Goal: Communication & Community: Answer question/provide support

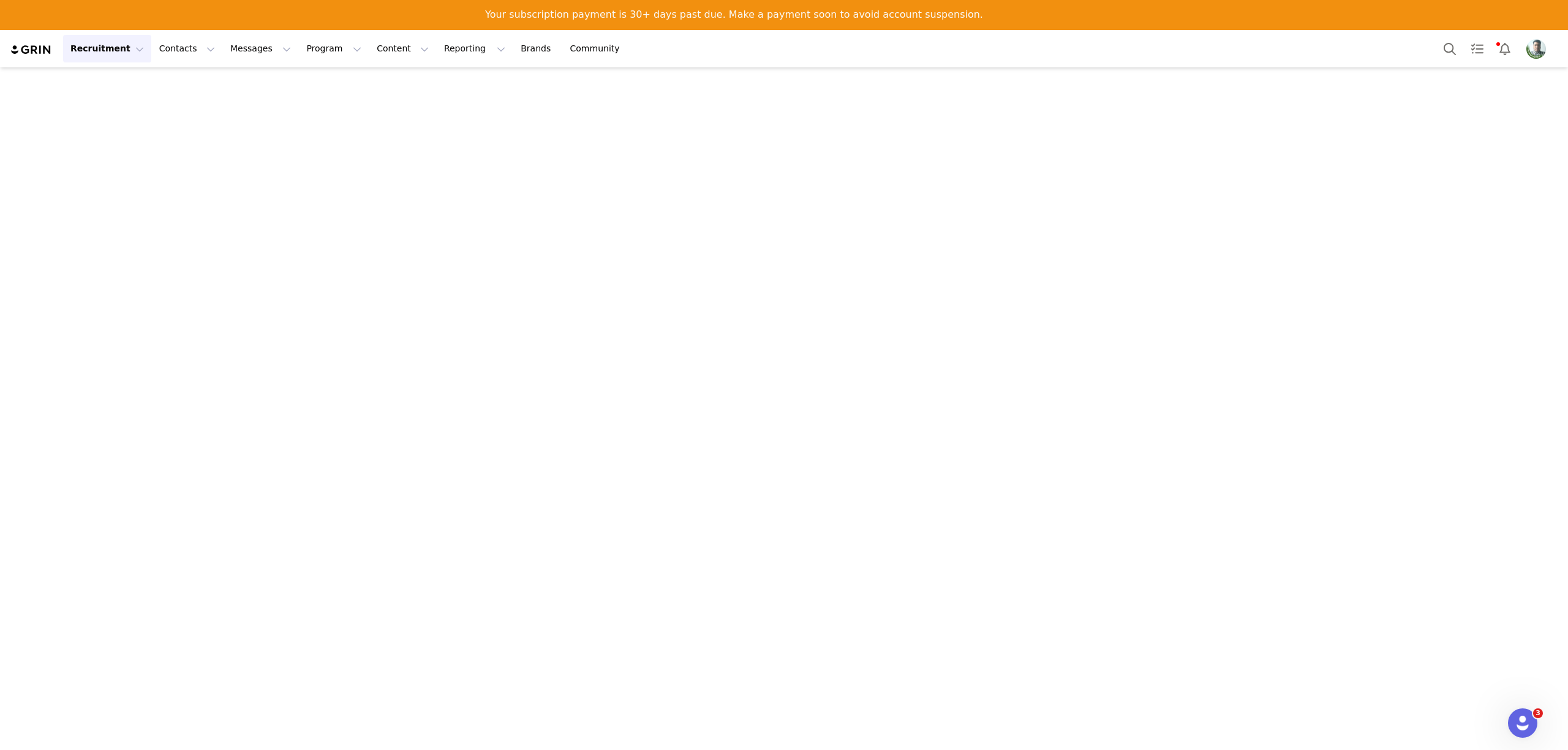
scroll to position [6872, 0]
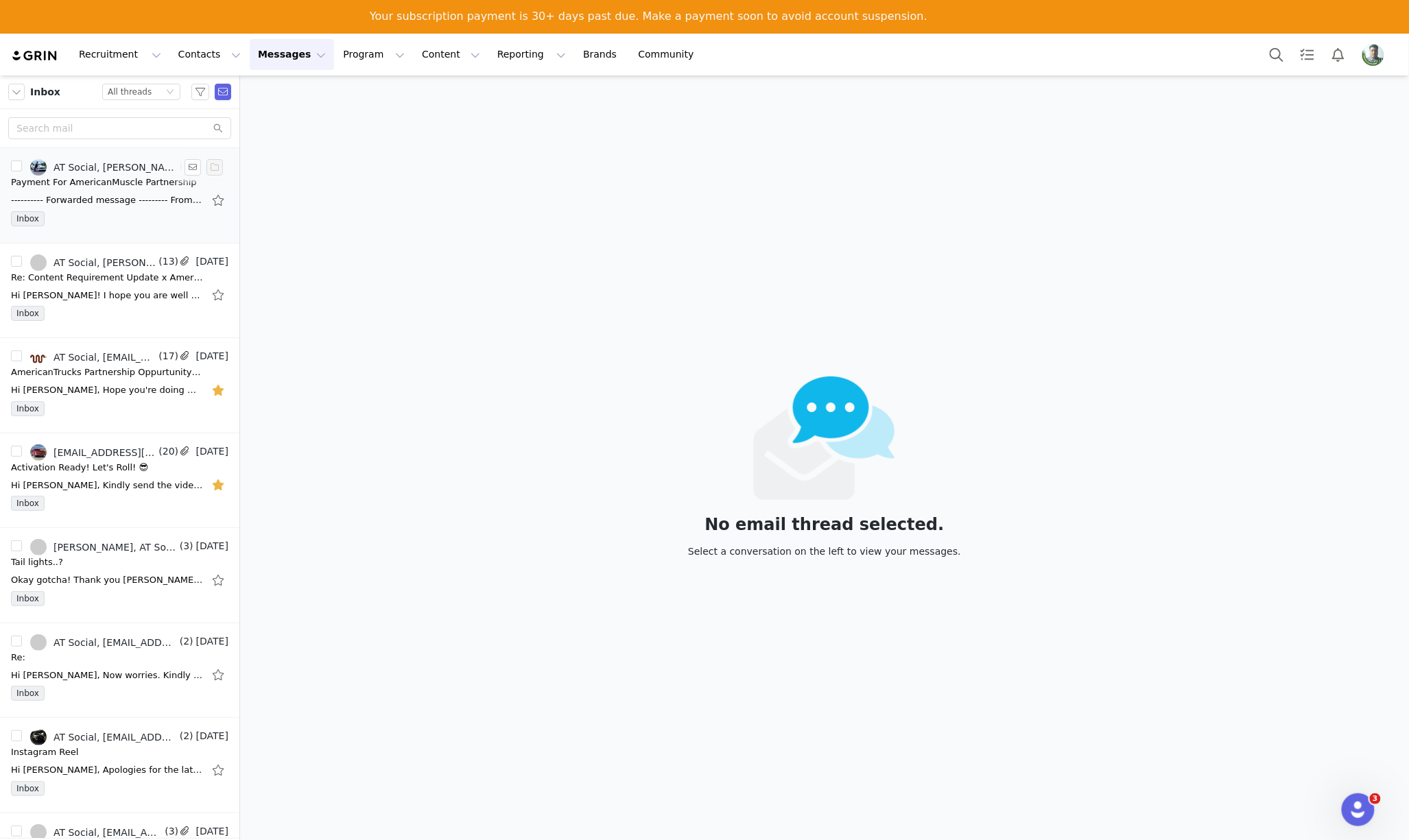
click at [100, 185] on div "Payment For AmericanMuscle Partnership" at bounding box center [104, 182] width 186 height 14
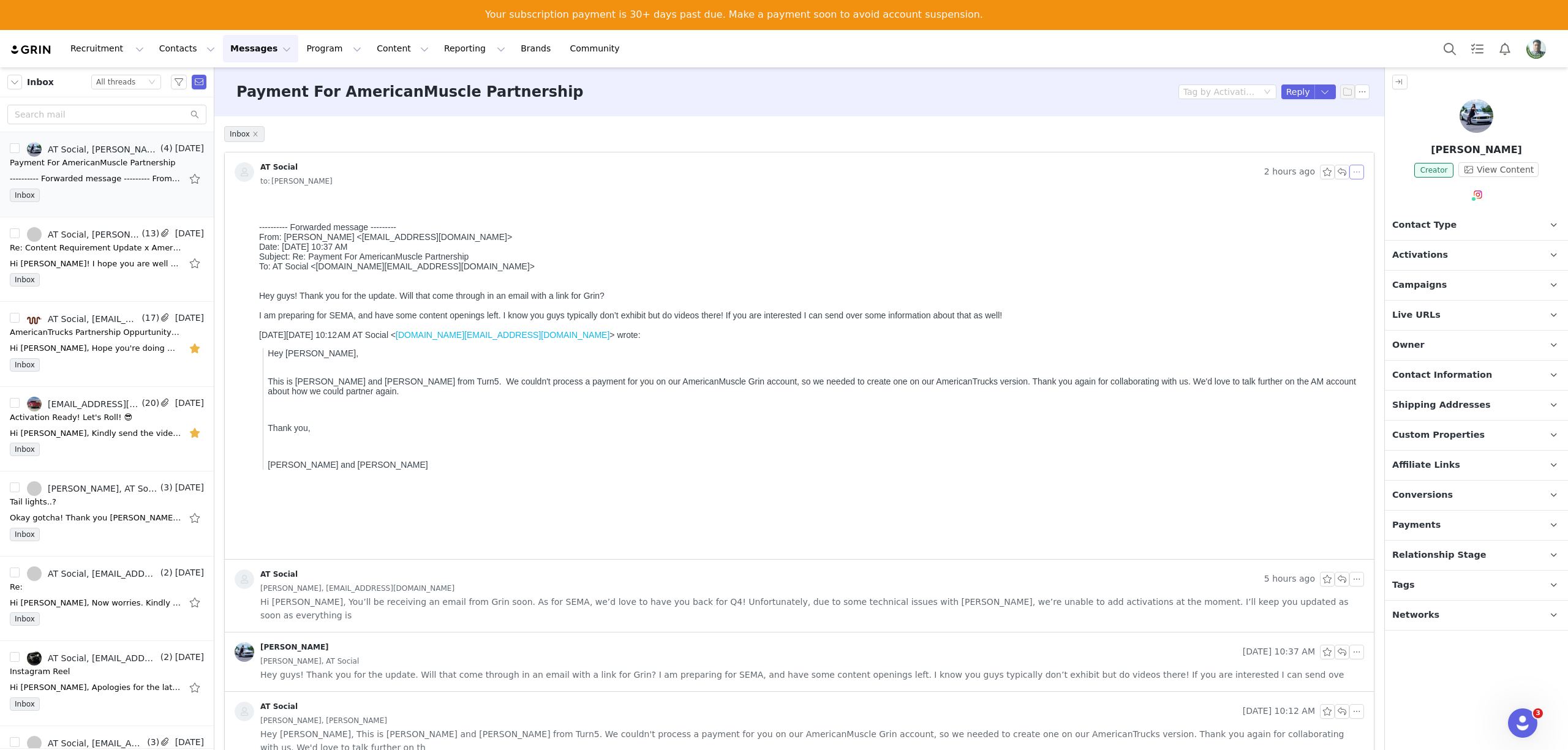
click at [1257, 170] on button "button" at bounding box center [1357, 172] width 15 height 15
click at [535, 655] on div "[PERSON_NAME], AT Social" at bounding box center [811, 661] width 1103 height 14
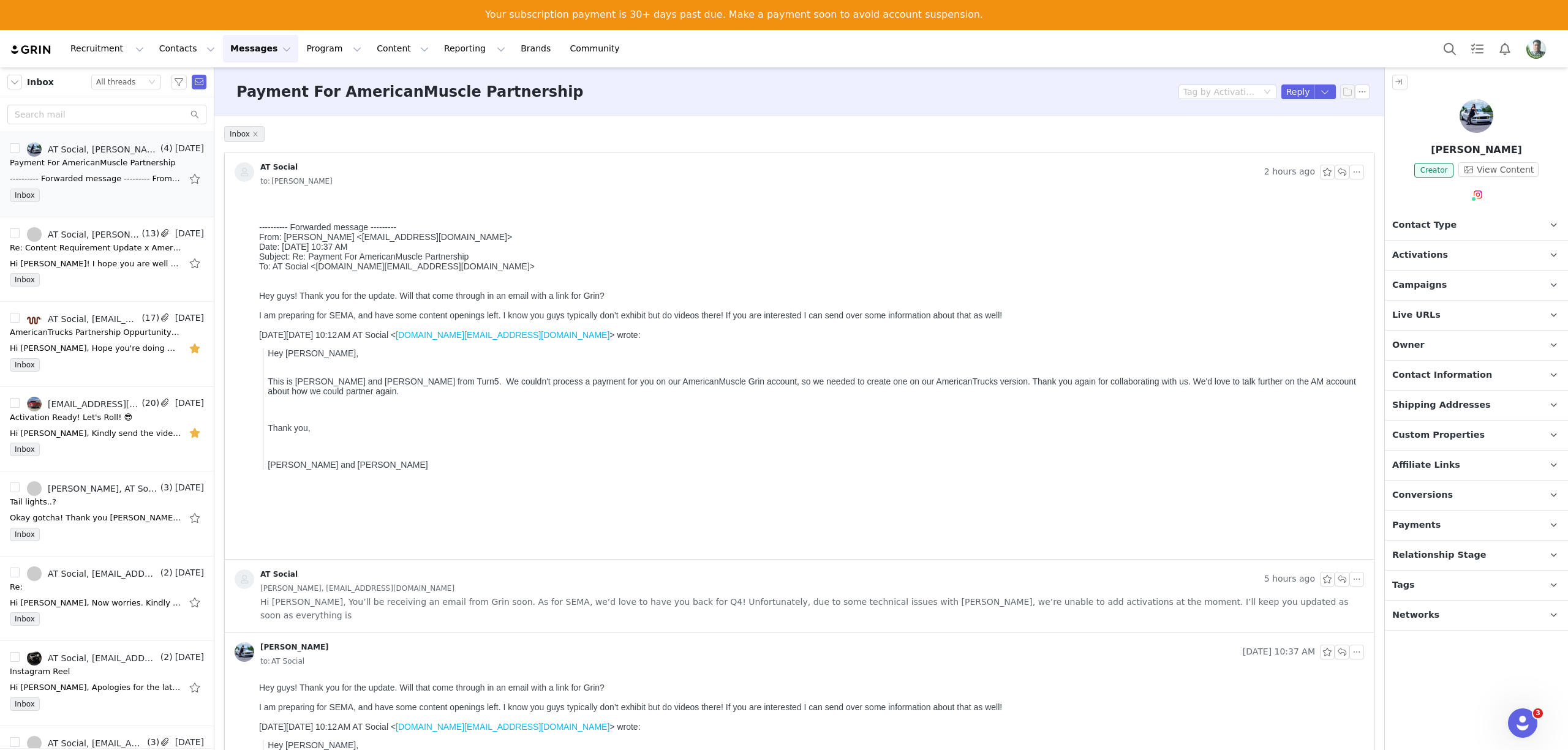
scroll to position [196, 0]
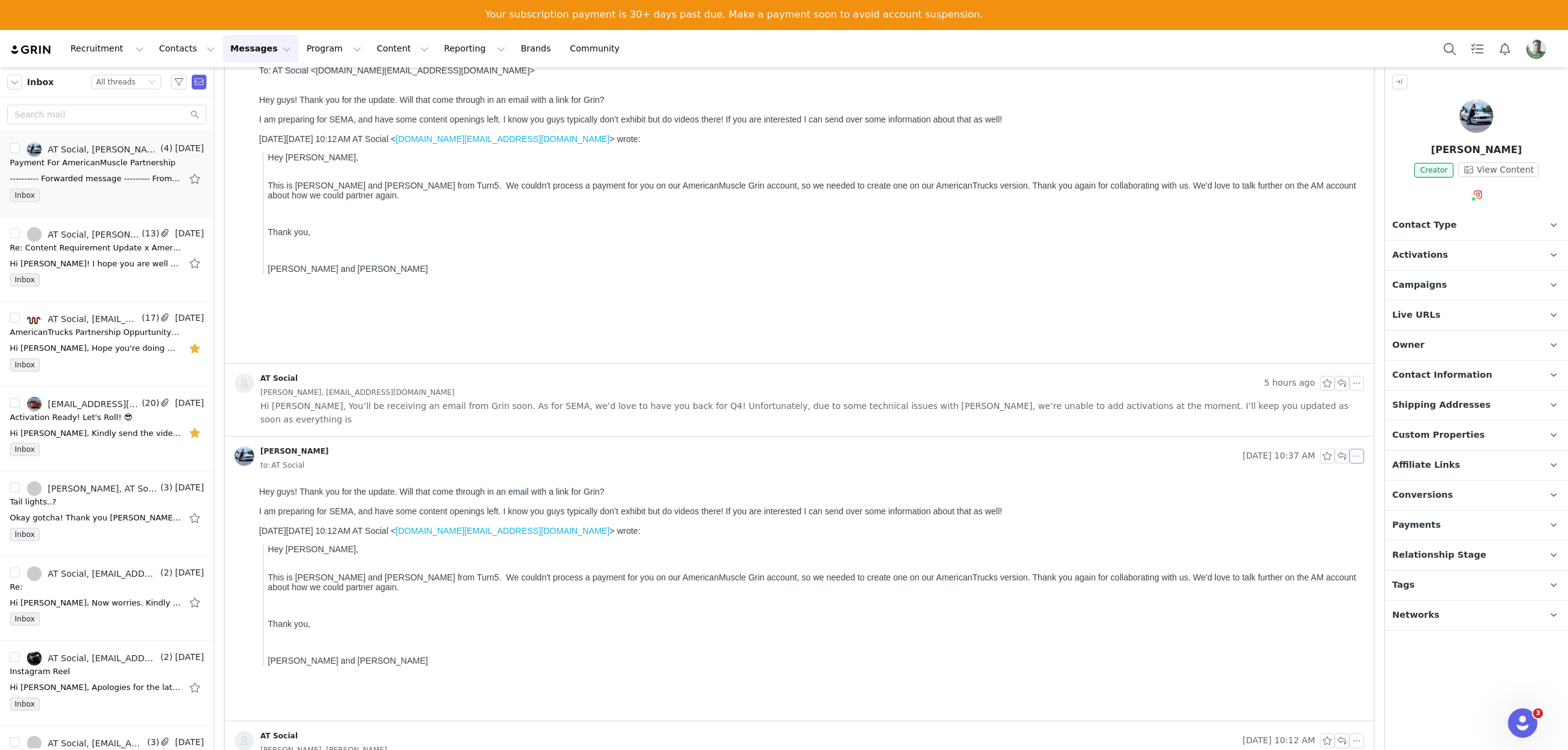
click at [1257, 449] on button "button" at bounding box center [1357, 457] width 15 height 15
click at [1257, 488] on li "Forward" at bounding box center [1363, 486] width 52 height 20
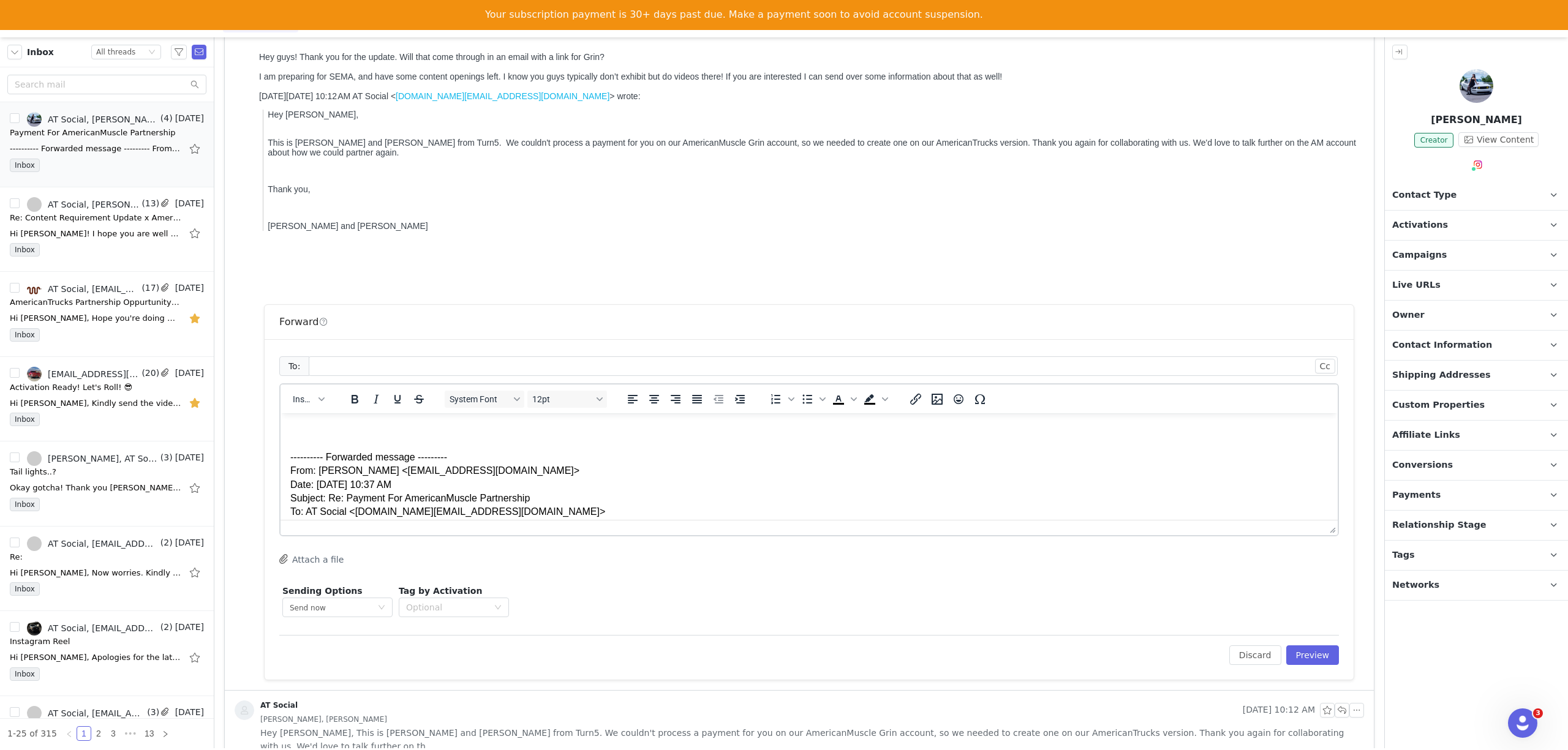
scroll to position [0, 0]
click at [378, 357] on div at bounding box center [818, 366] width 1013 height 19
type input "s"
click at [356, 357] on div at bounding box center [818, 366] width 1013 height 19
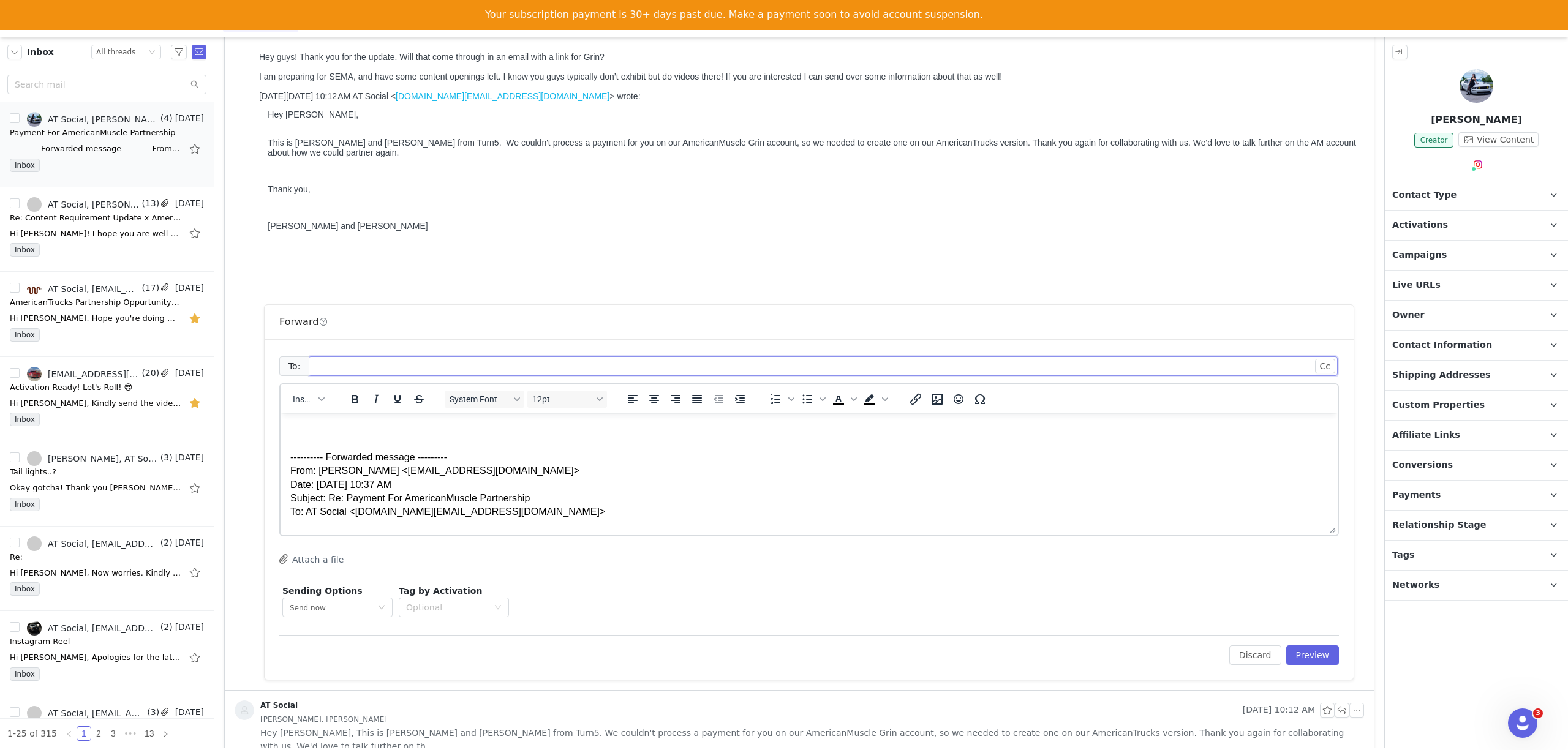
paste input "[PERSON_NAME][EMAIL_ADDRESS][PERSON_NAME][DOMAIN_NAME]"
type input "[PERSON_NAME][EMAIL_ADDRESS][PERSON_NAME][DOMAIN_NAME]"
click at [1257, 646] on button "Preview" at bounding box center [1312, 655] width 53 height 20
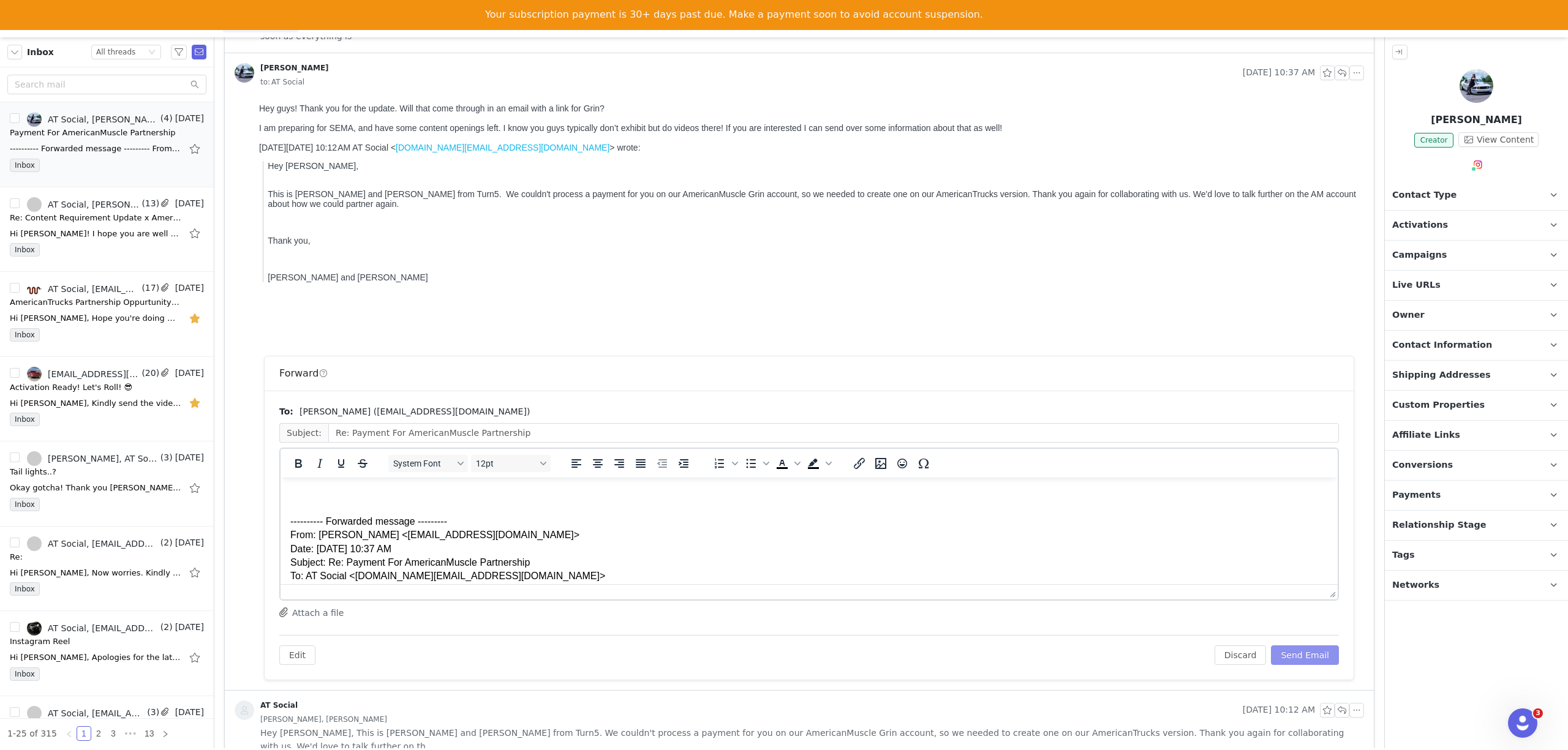
click at [1257, 646] on button "Send Email" at bounding box center [1304, 655] width 68 height 20
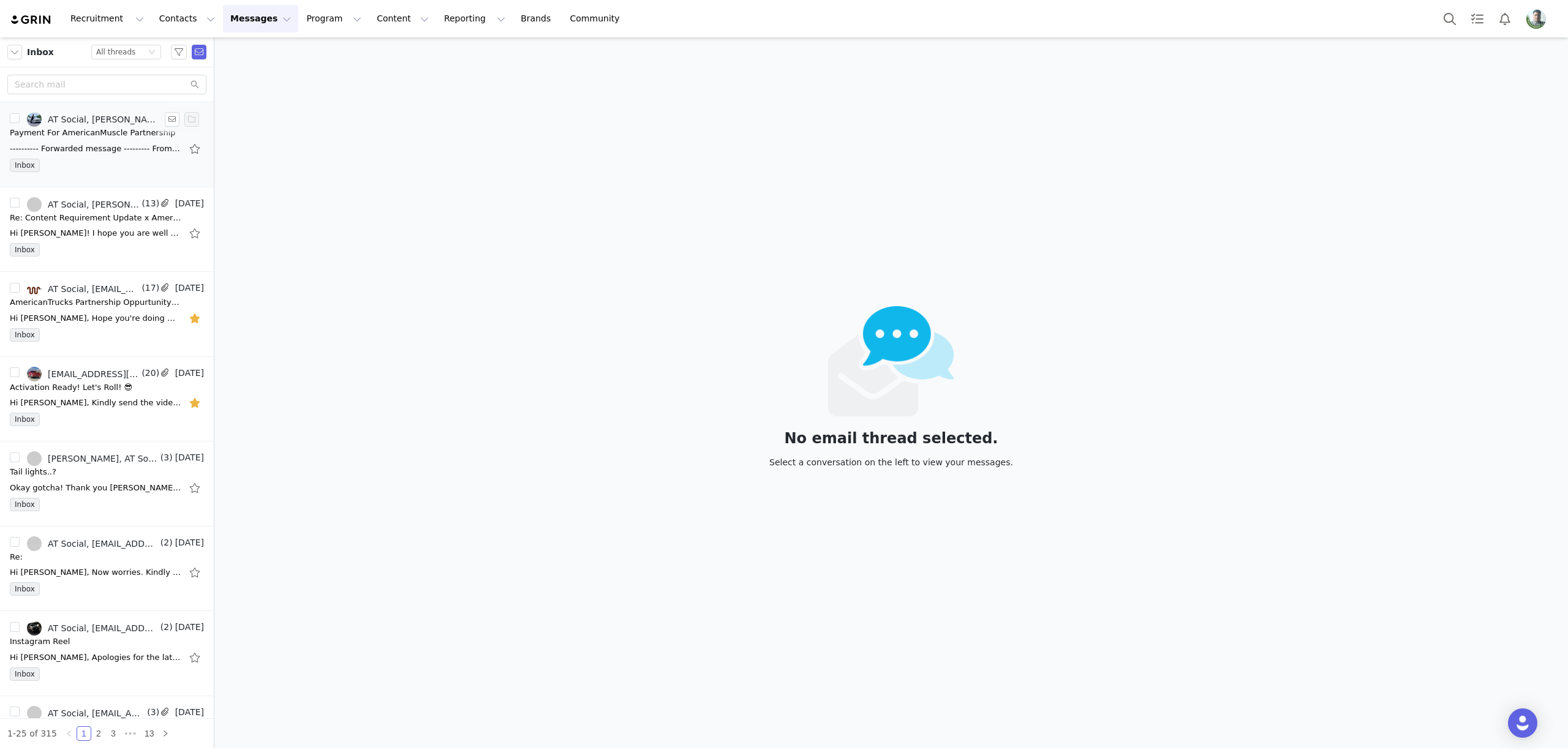
click at [112, 130] on div "Payment For AmericanMuscle Partnership" at bounding box center [93, 132] width 166 height 12
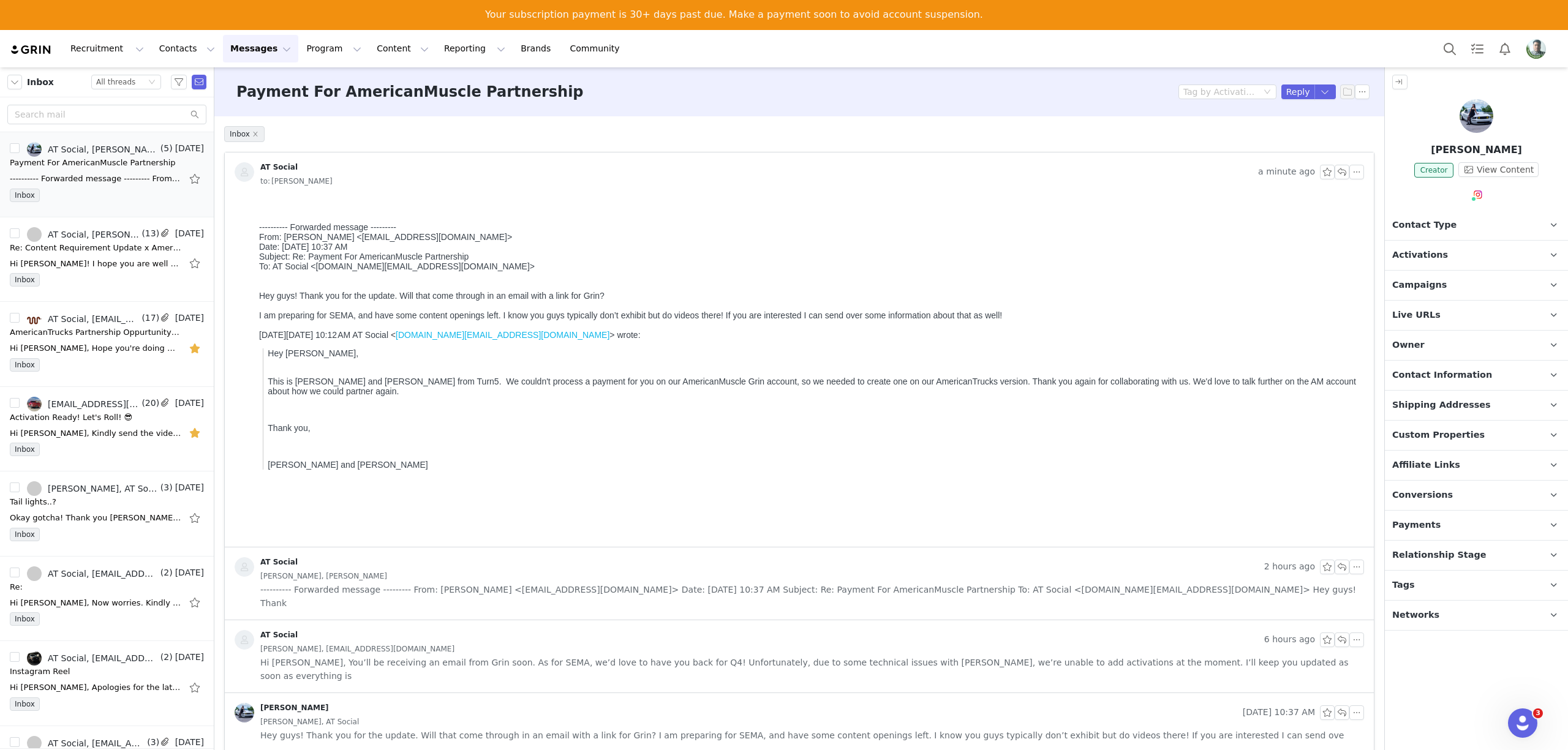
scroll to position [18, 0]
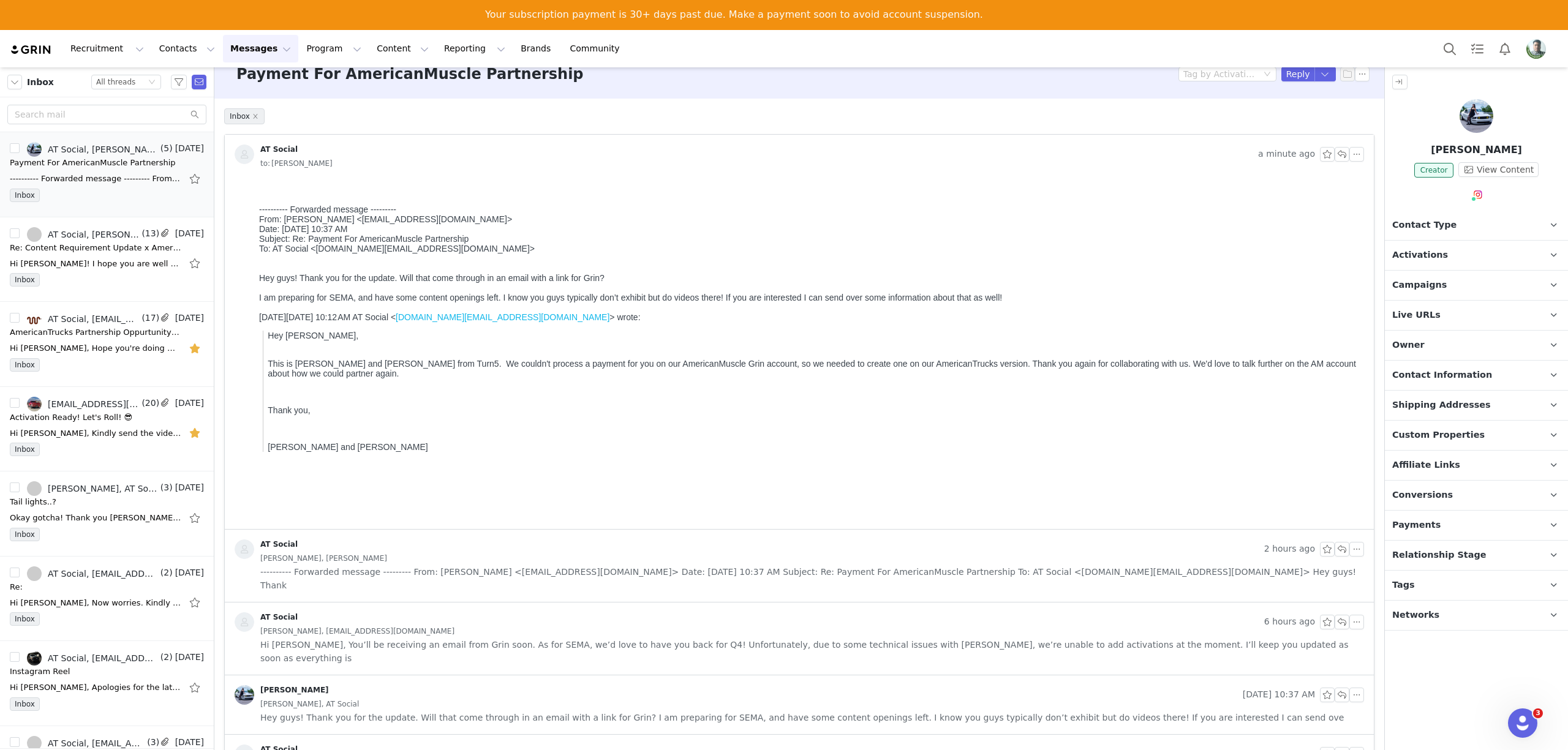
click at [351, 571] on span "---------- Forwarded message --------- From: Morgan Oldham <hotgirldriftingco@g…" at bounding box center [811, 578] width 1103 height 27
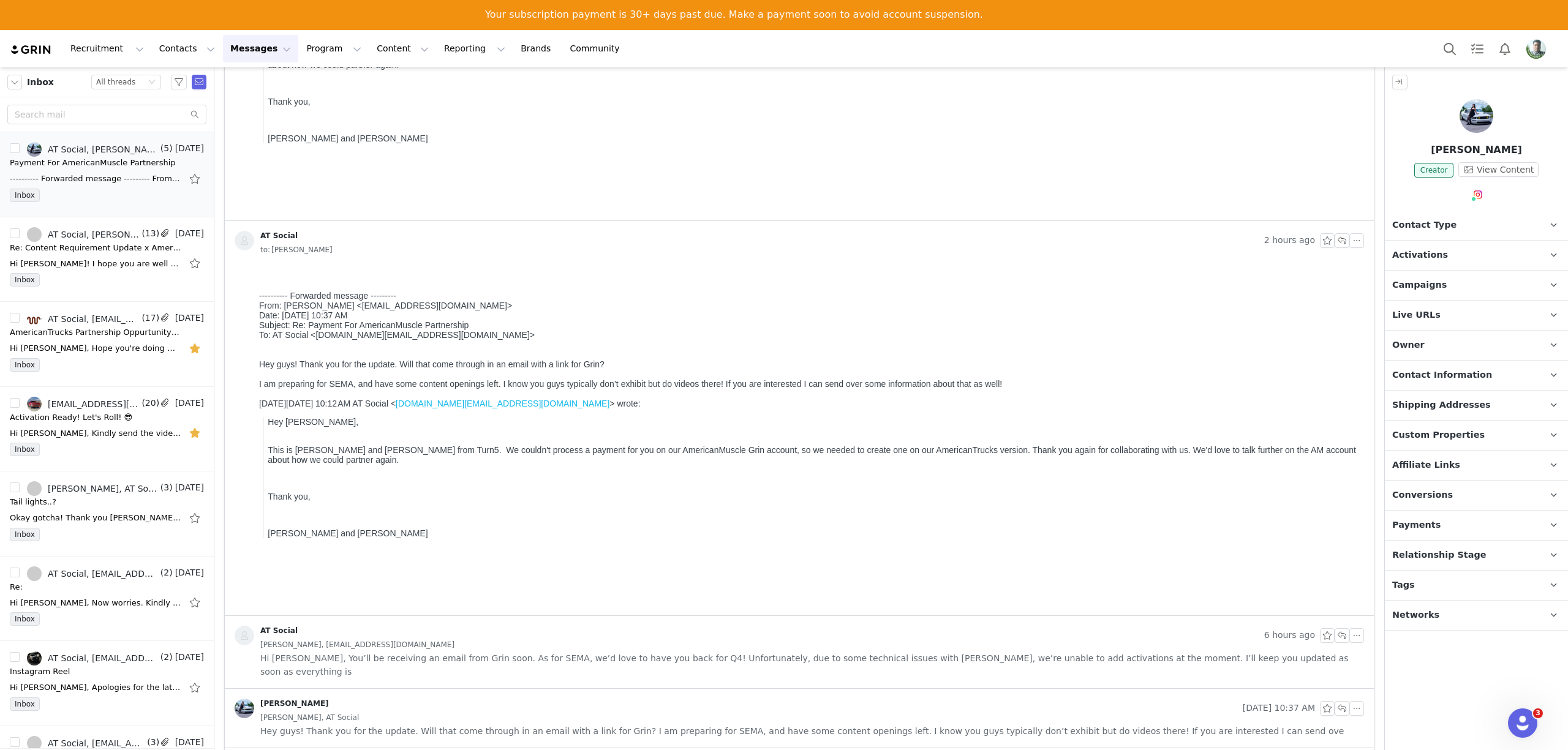
scroll to position [353, 0]
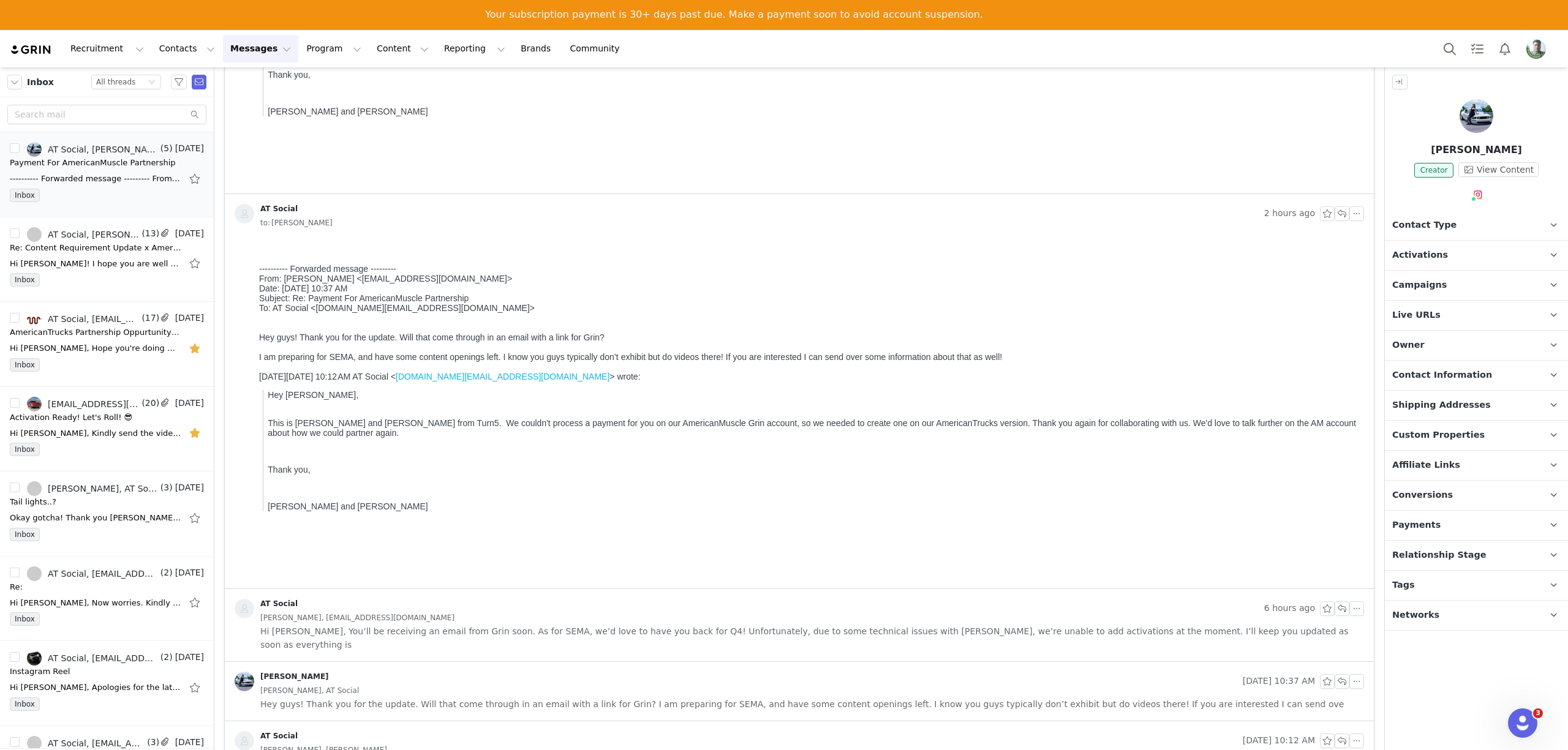
click at [412, 697] on span "Hey guys! Thank you for the update. Will that come through in an email with a l…" at bounding box center [802, 704] width 1084 height 14
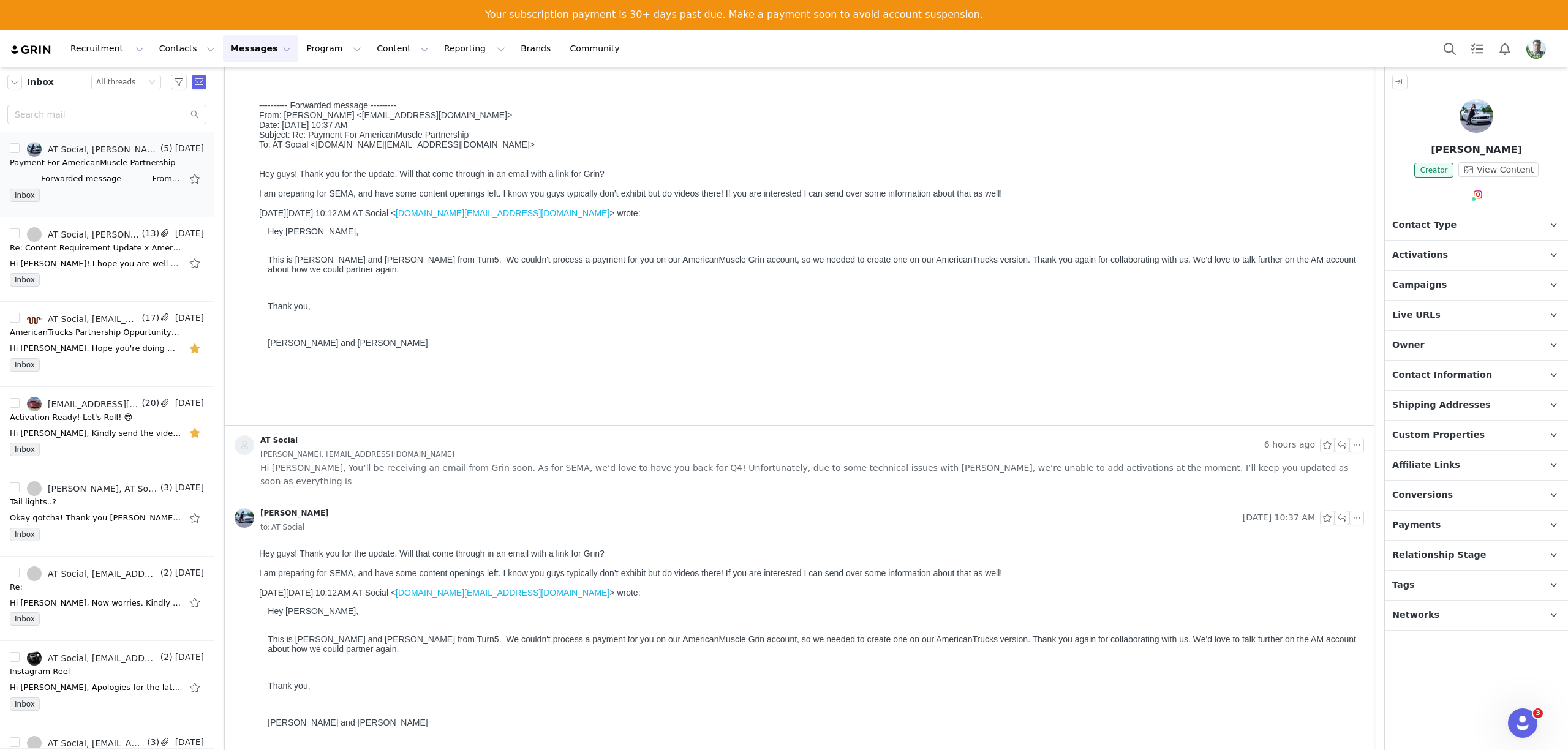
scroll to position [579, 0]
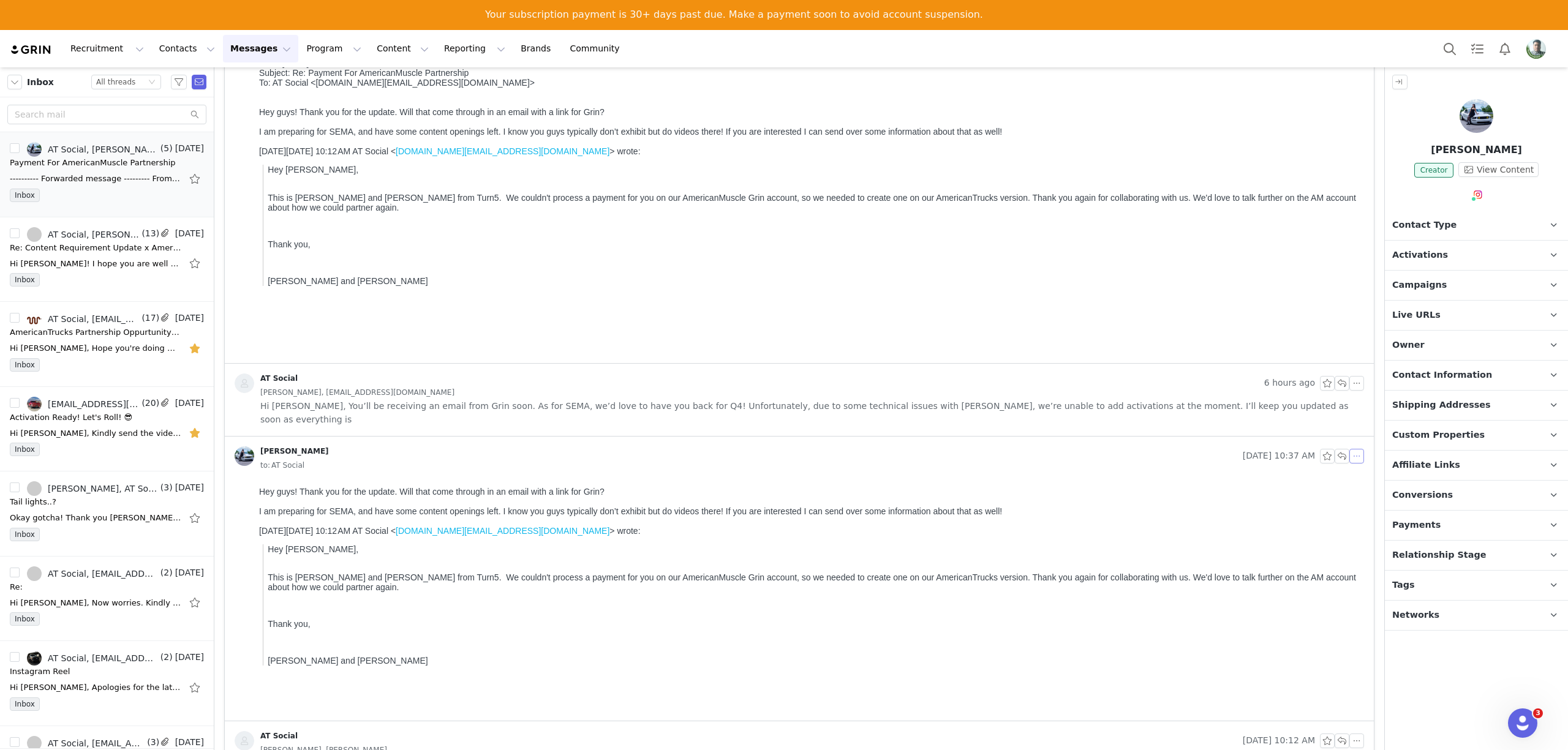
click at [1349, 449] on button "button" at bounding box center [1357, 457] width 15 height 15
click at [1358, 481] on li "Forward" at bounding box center [1363, 486] width 52 height 20
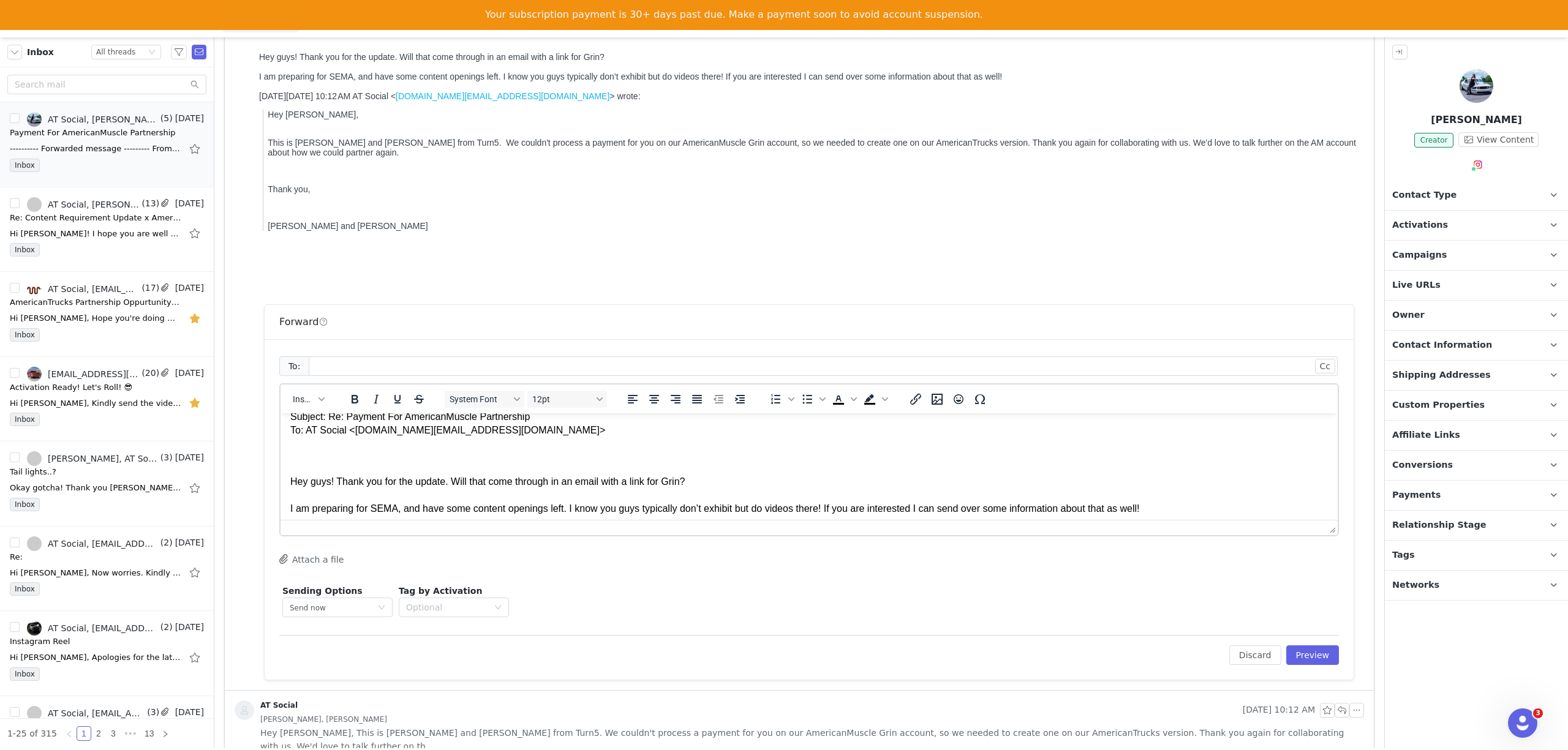
scroll to position [0, 0]
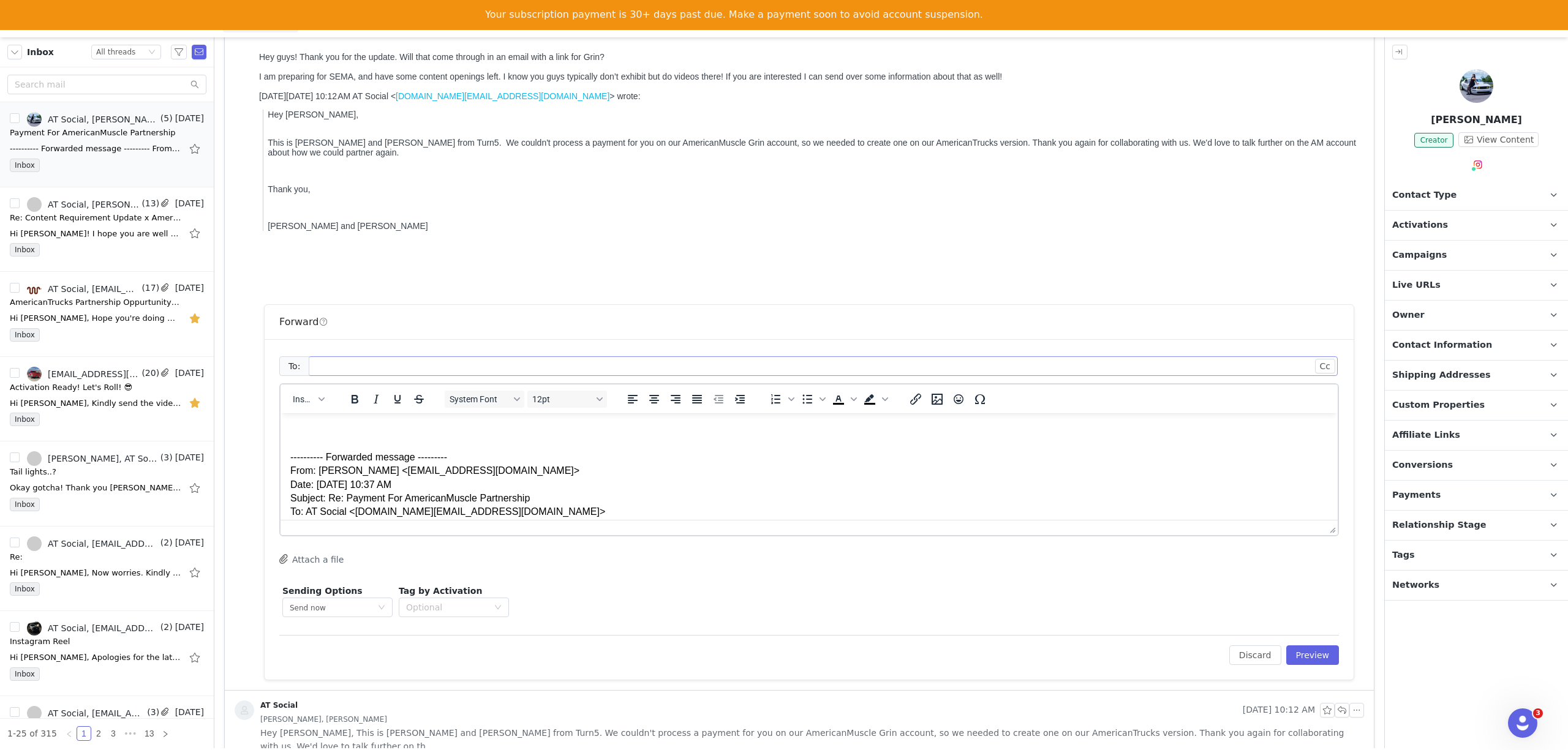
click at [358, 357] on div at bounding box center [818, 366] width 1013 height 19
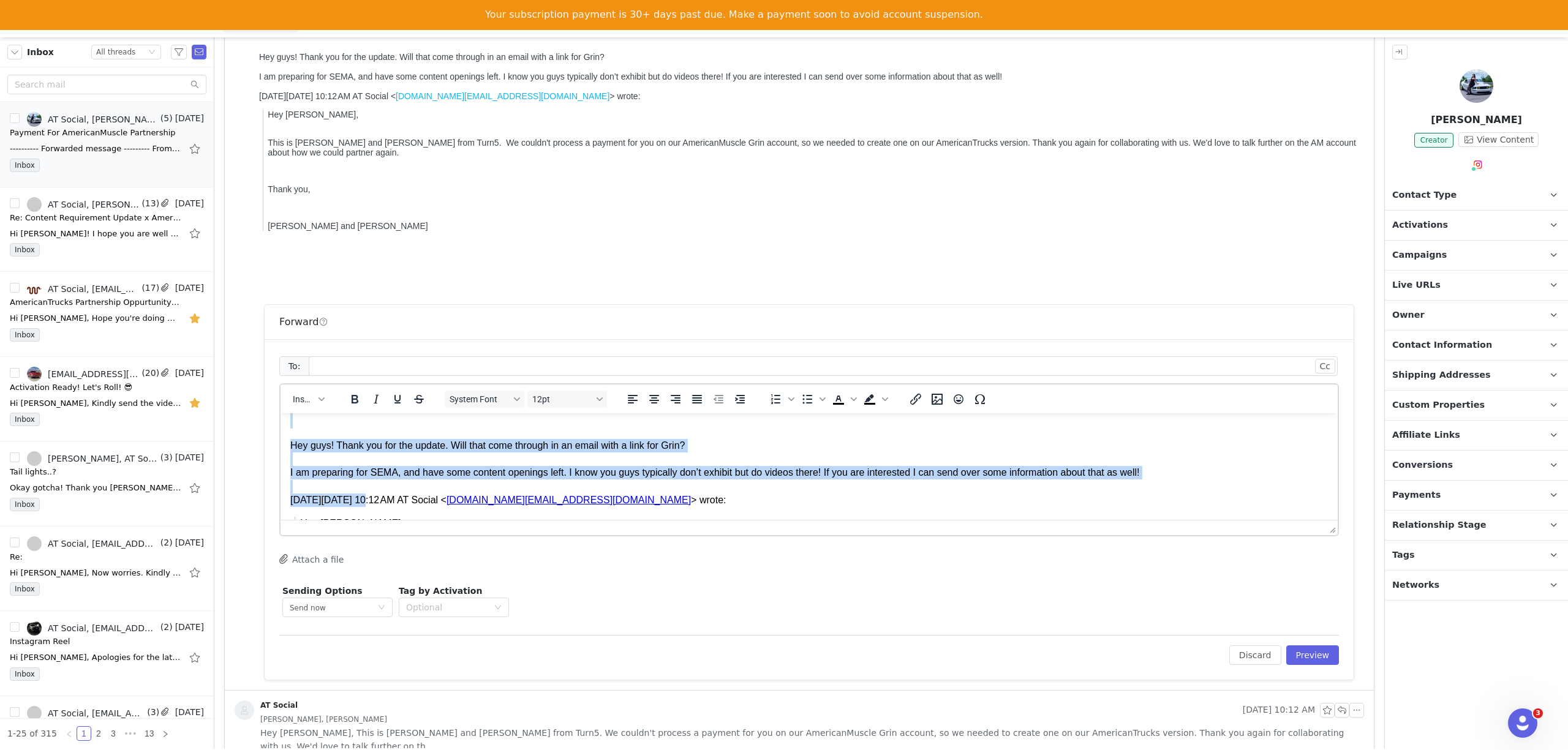
scroll to position [125, 0]
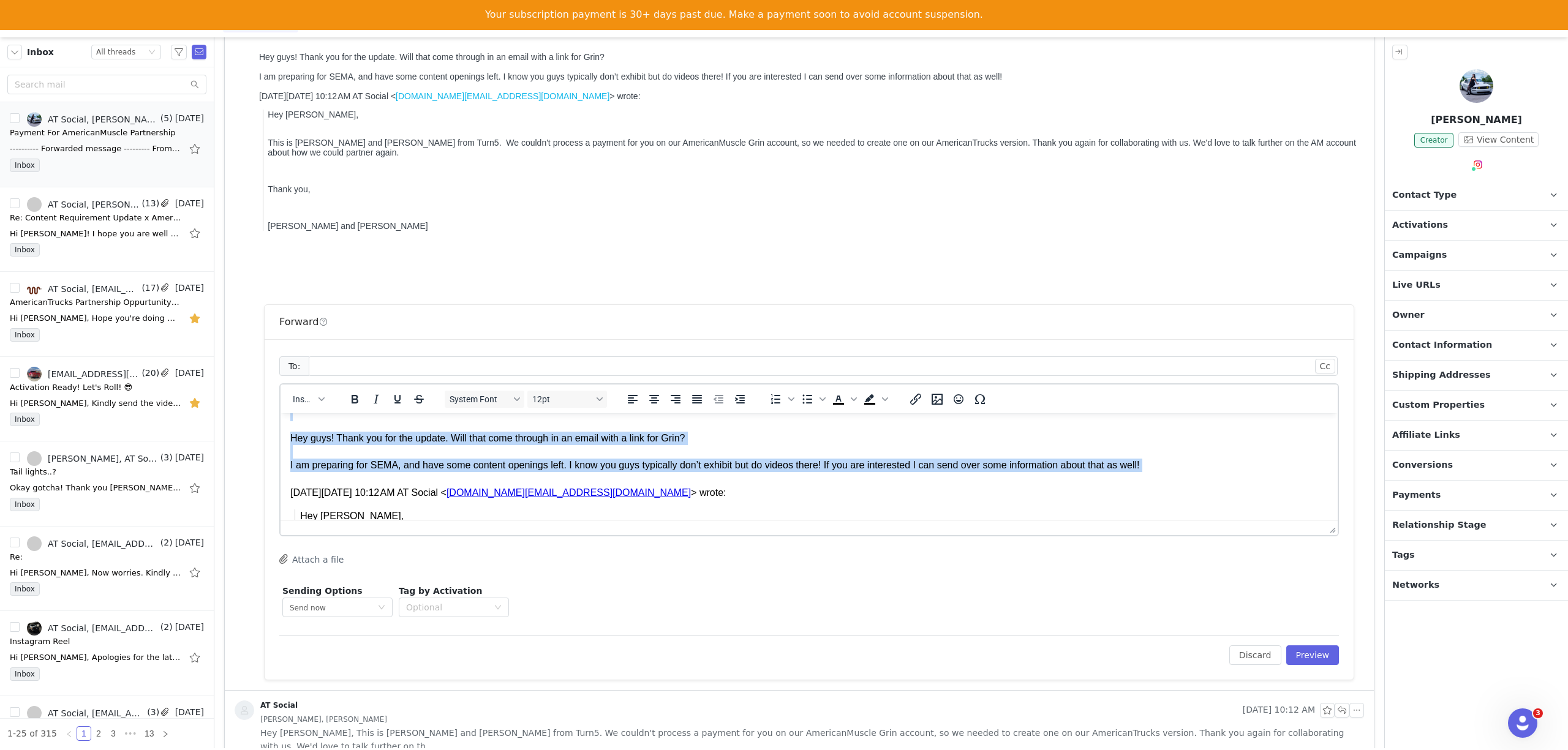
drag, startPoint x: 498, startPoint y: 510, endPoint x: 515, endPoint y: 464, distance: 49.0
click at [382, 474] on body "---------- Forwarded message --------- From: Morgan Oldham <hotgirldriftingco@g…" at bounding box center [809, 483] width 1037 height 370
click at [632, 440] on div "Hey guys! Thank you for the update. Will that come through in an email with a l…" at bounding box center [809, 439] width 1037 height 14
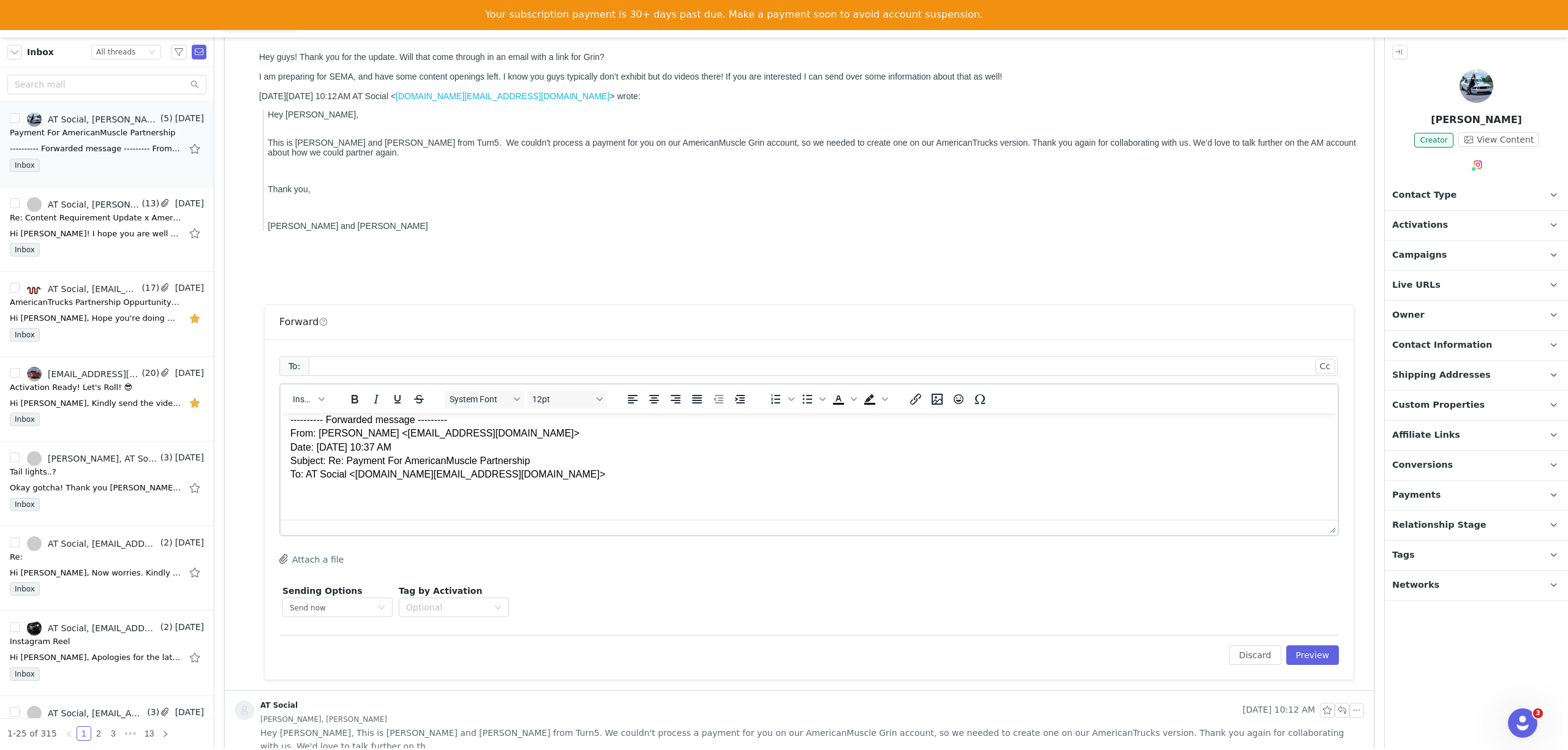
scroll to position [0, 0]
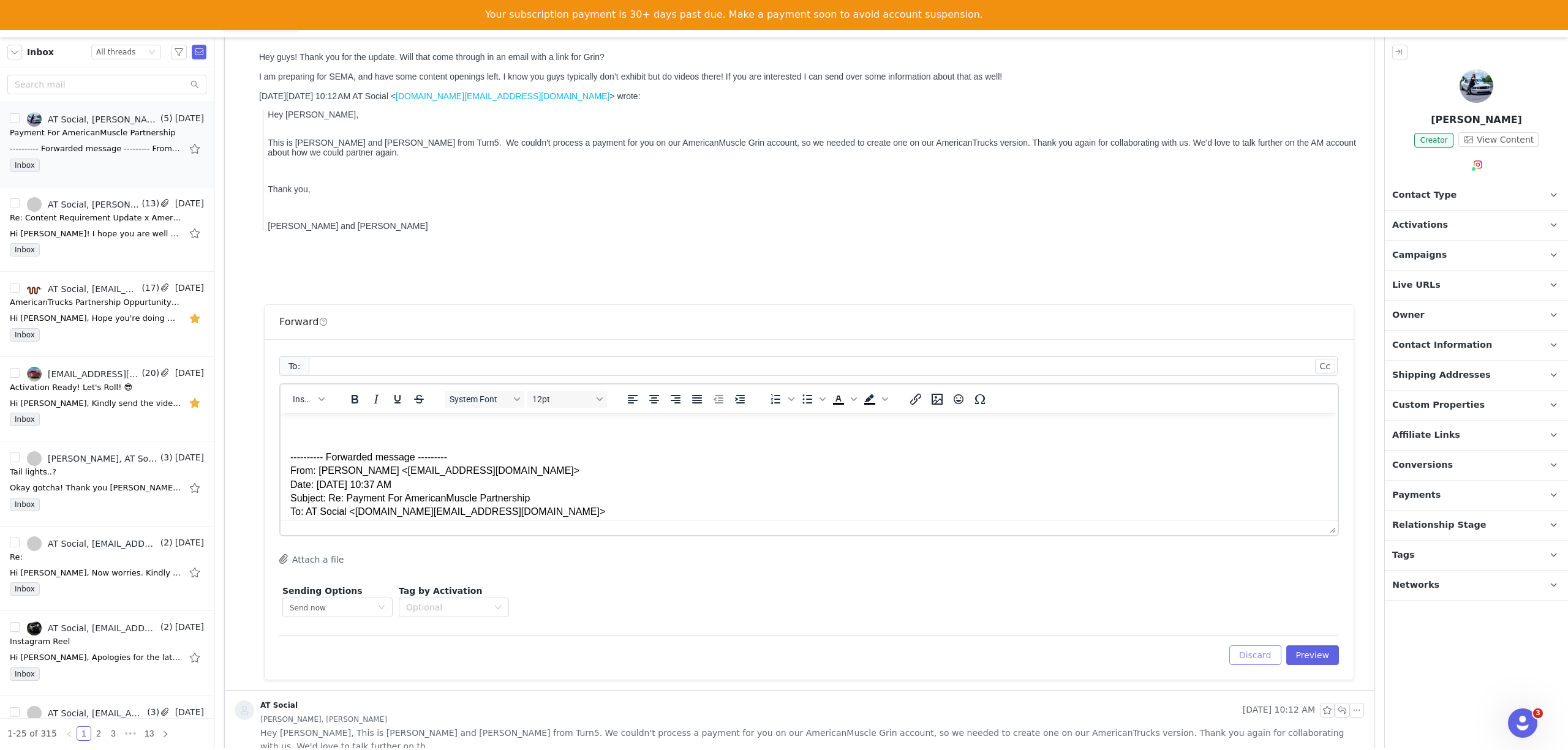
click at [1233, 646] on button "Discard" at bounding box center [1255, 655] width 52 height 20
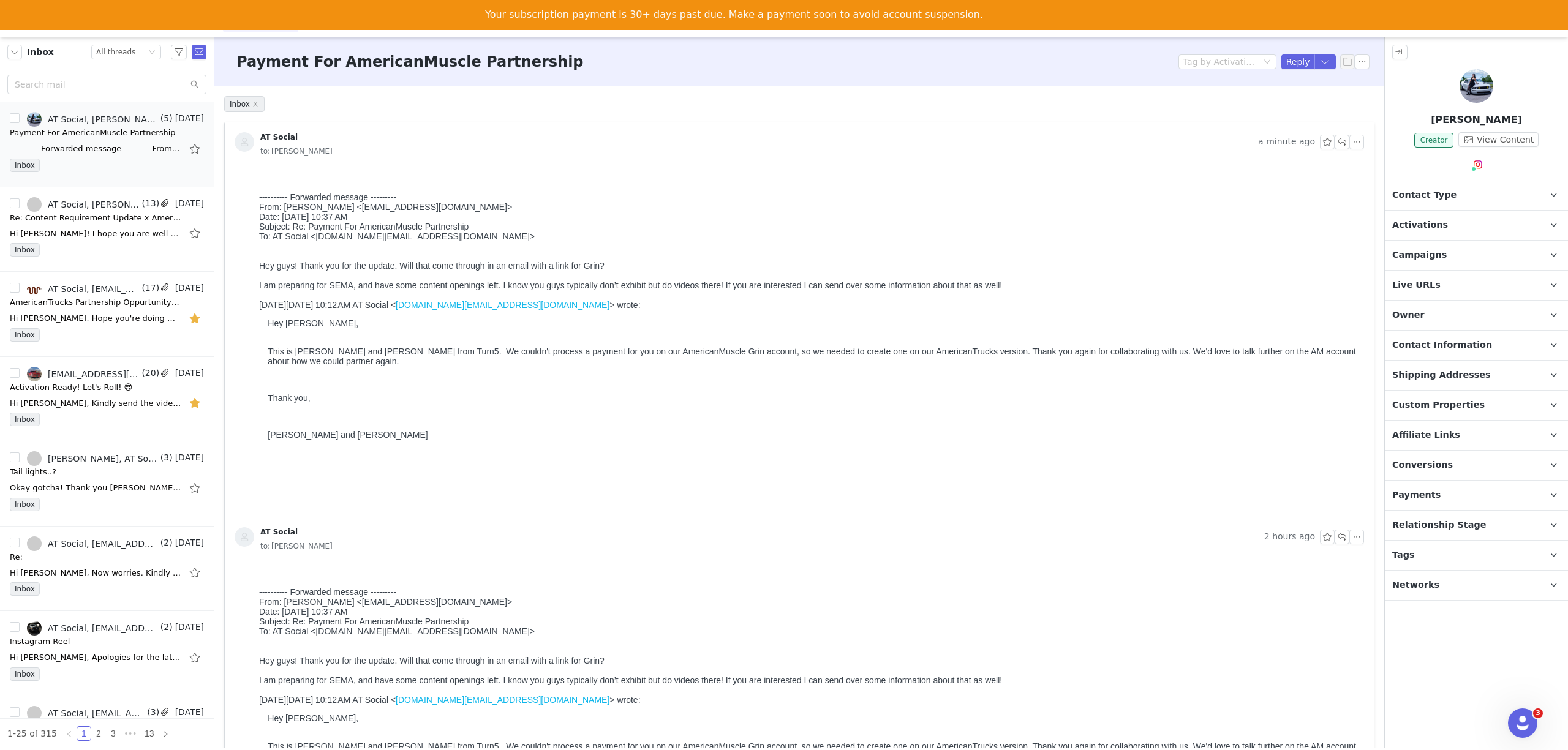
scroll to position [326, 0]
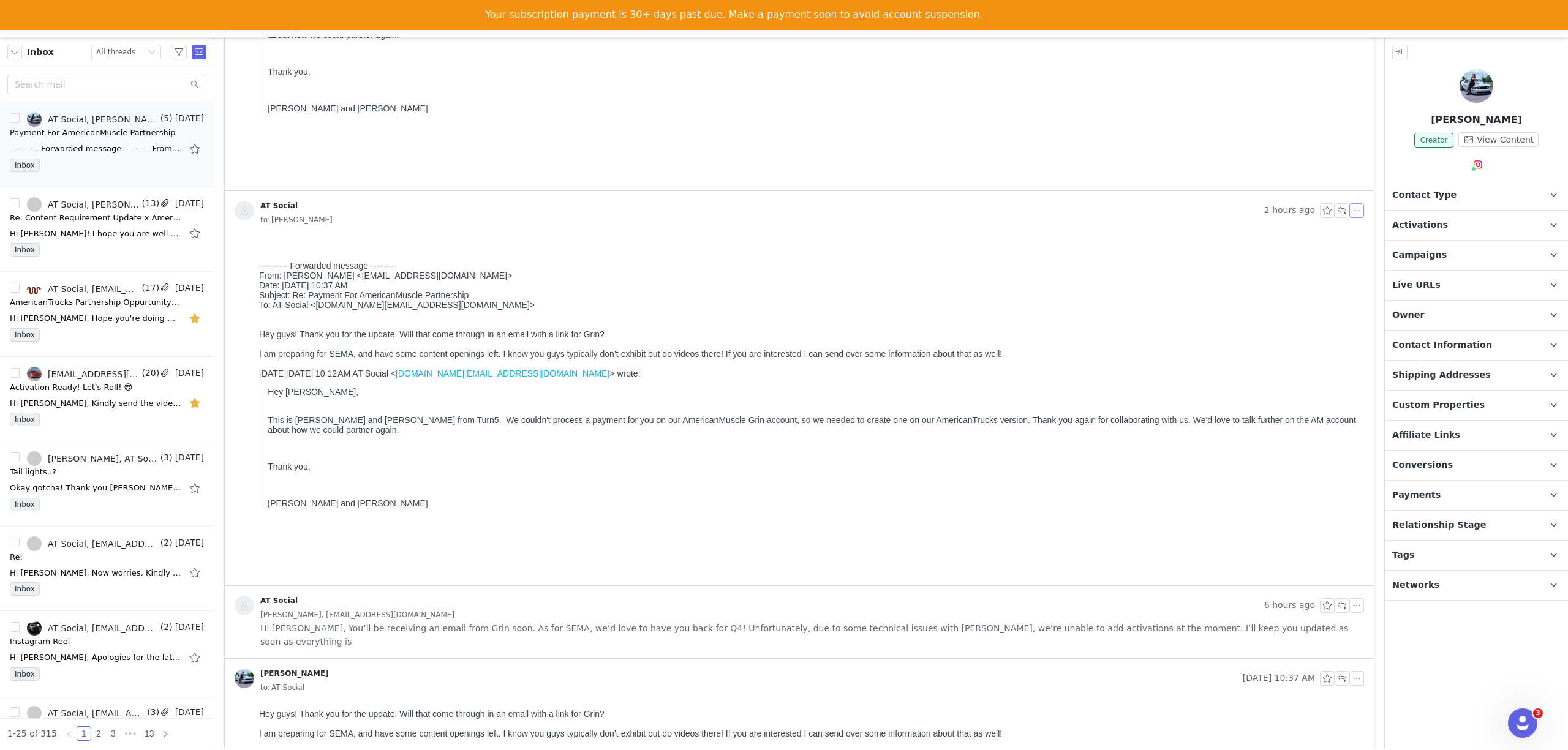
click at [1349, 214] on button "button" at bounding box center [1357, 210] width 15 height 15
click at [1047, 157] on body "---------- Forwarded message --------- From: Morgan Oldham <hotgirldriftingco@g…" at bounding box center [809, 15] width 1100 height 336
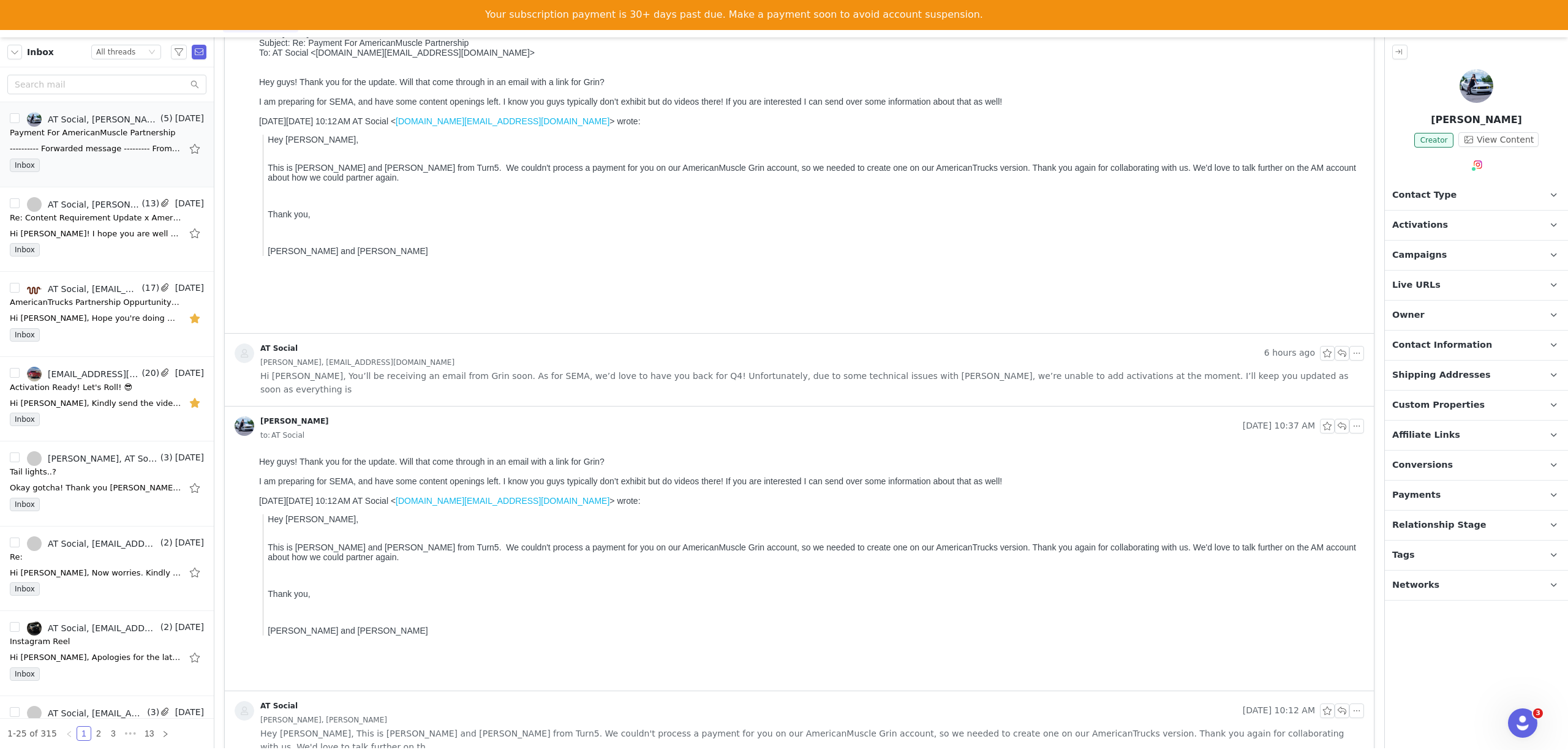
click at [849, 429] on div "to: AT Social" at bounding box center [811, 435] width 1103 height 14
